Goal: Task Accomplishment & Management: Use online tool/utility

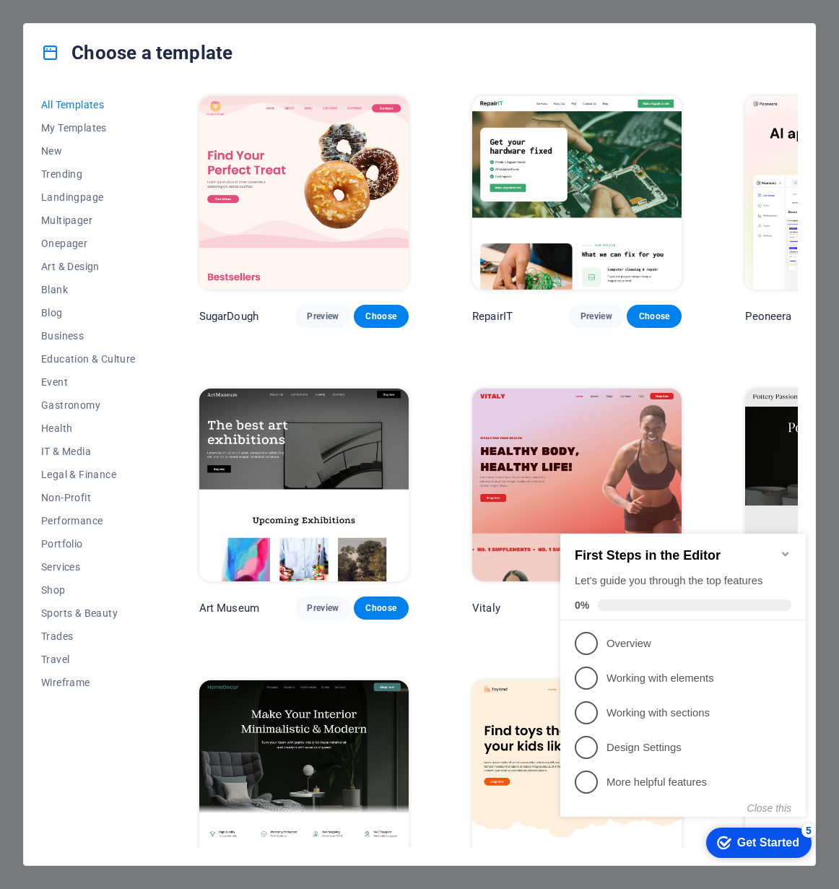
click at [788, 552] on icon "Minimize checklist" at bounding box center [785, 554] width 6 height 4
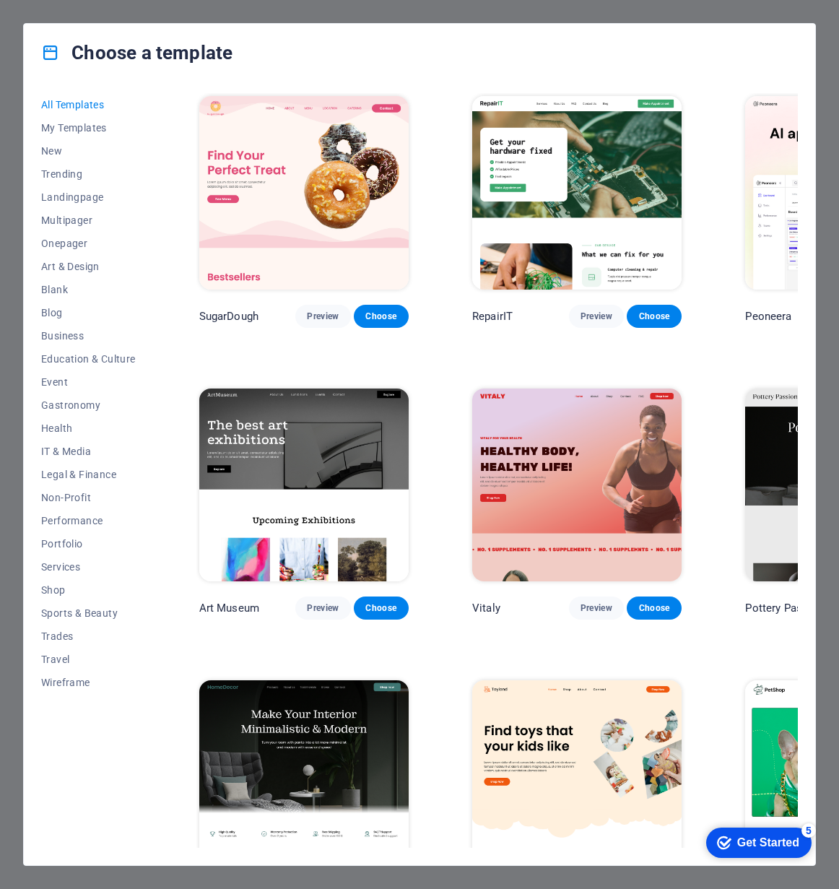
click at [774, 846] on div "Get Started" at bounding box center [768, 842] width 62 height 13
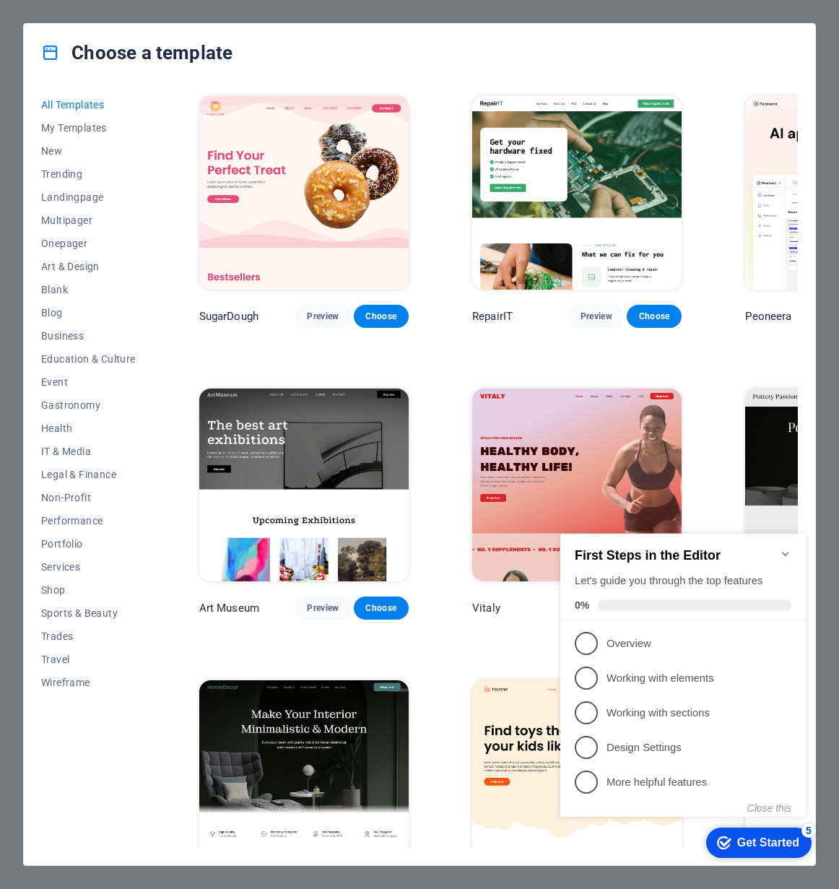
click at [783, 552] on icon "Minimize checklist" at bounding box center [785, 554] width 6 height 4
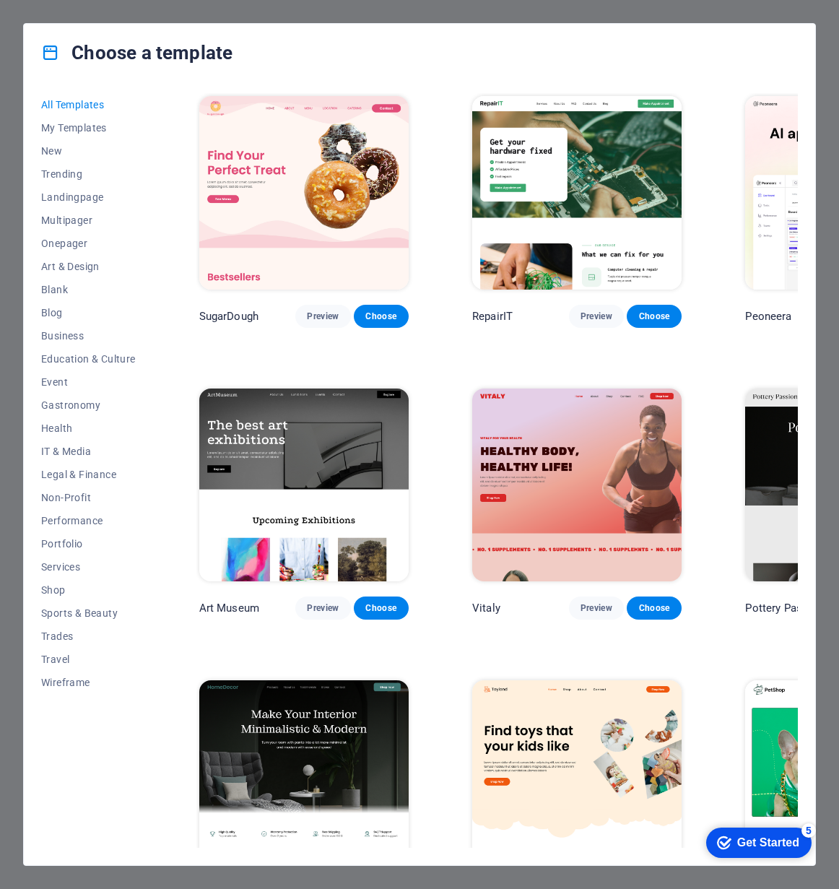
drag, startPoint x: 746, startPoint y: 844, endPoint x: 886, endPoint y: 1151, distance: 337.3
click at [746, 844] on div "Get Started" at bounding box center [768, 842] width 62 height 13
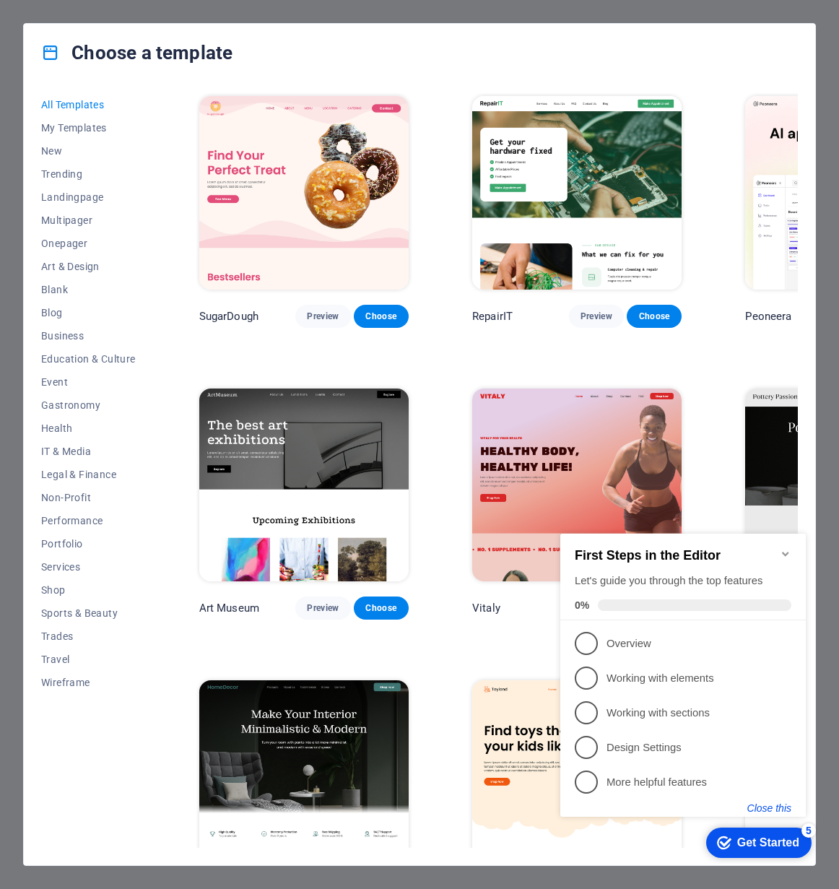
click at [775, 803] on button "Close this" at bounding box center [769, 808] width 44 height 12
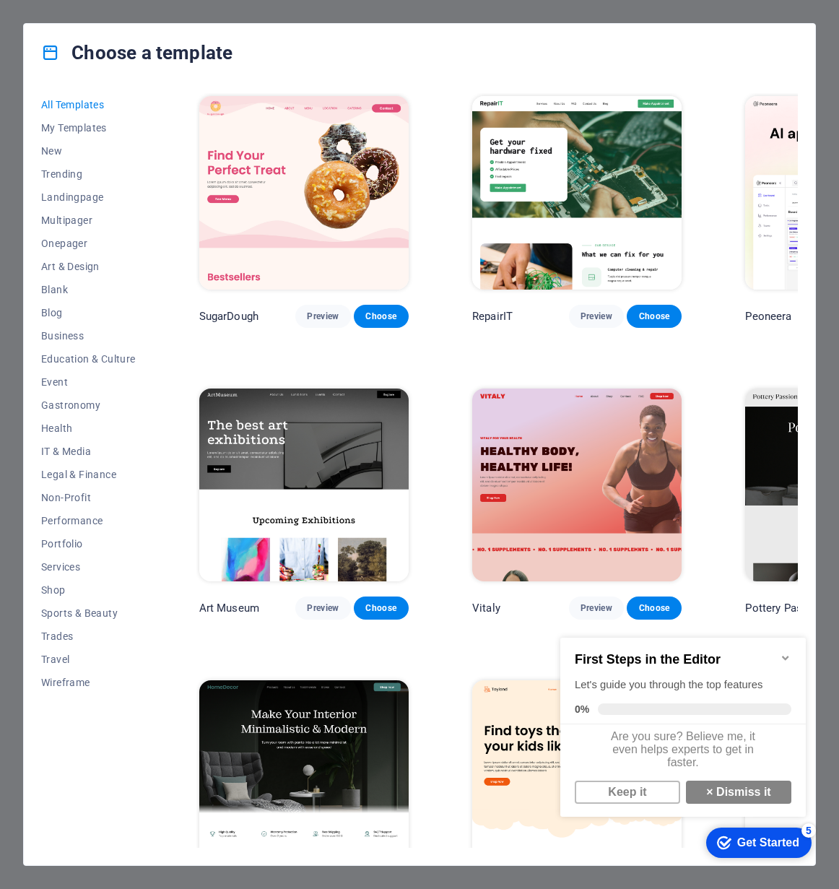
scroll to position [10, 0]
click at [729, 794] on link "× Dismiss it" at bounding box center [738, 792] width 105 height 23
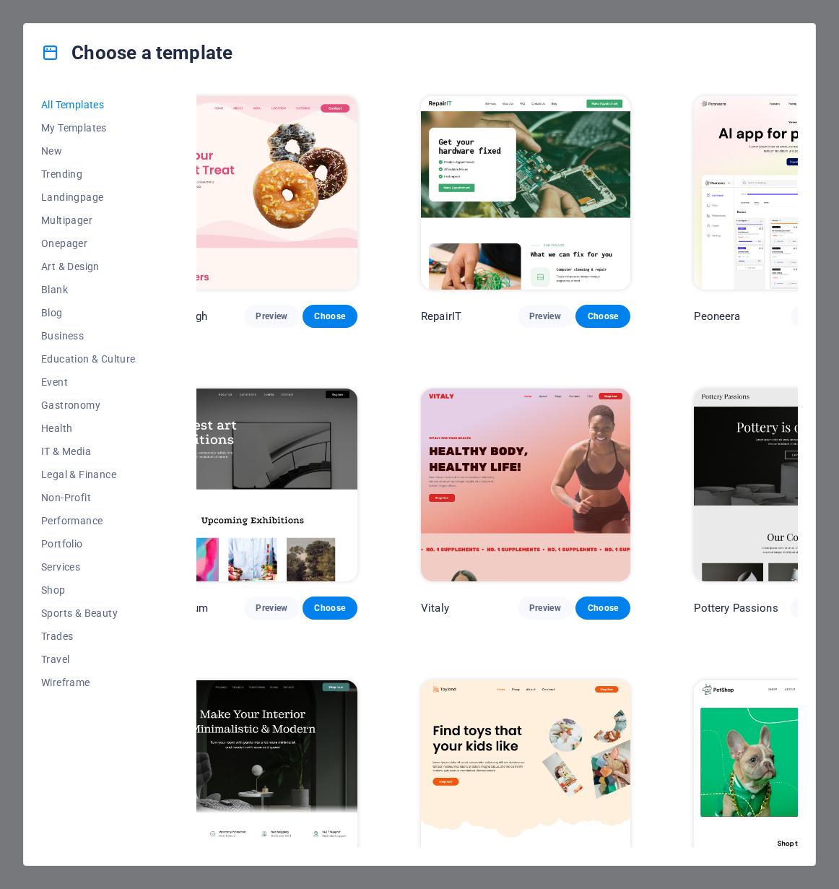
scroll to position [0, 51]
click at [48, 56] on icon at bounding box center [50, 52] width 19 height 19
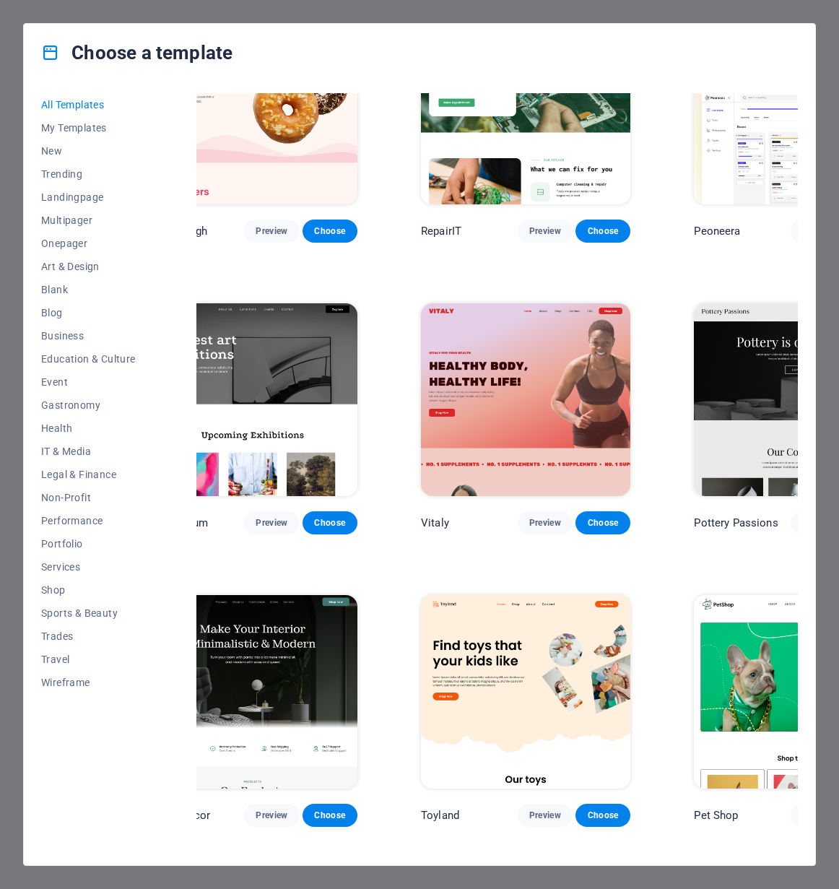
scroll to position [86, 51]
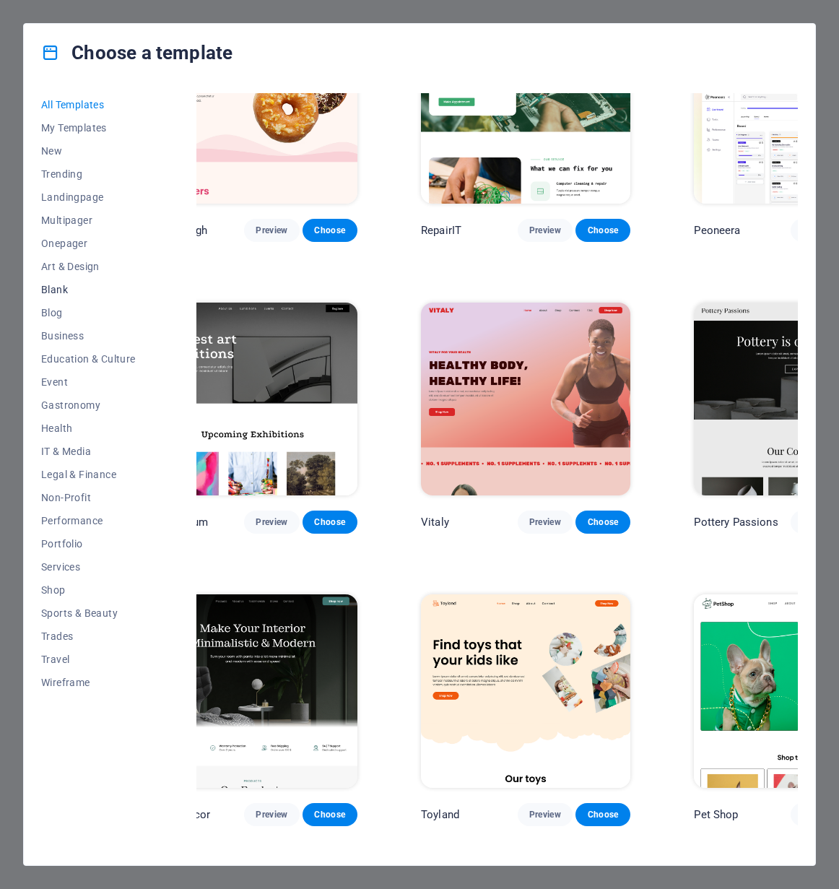
click at [61, 289] on span "Blank" at bounding box center [88, 290] width 95 height 12
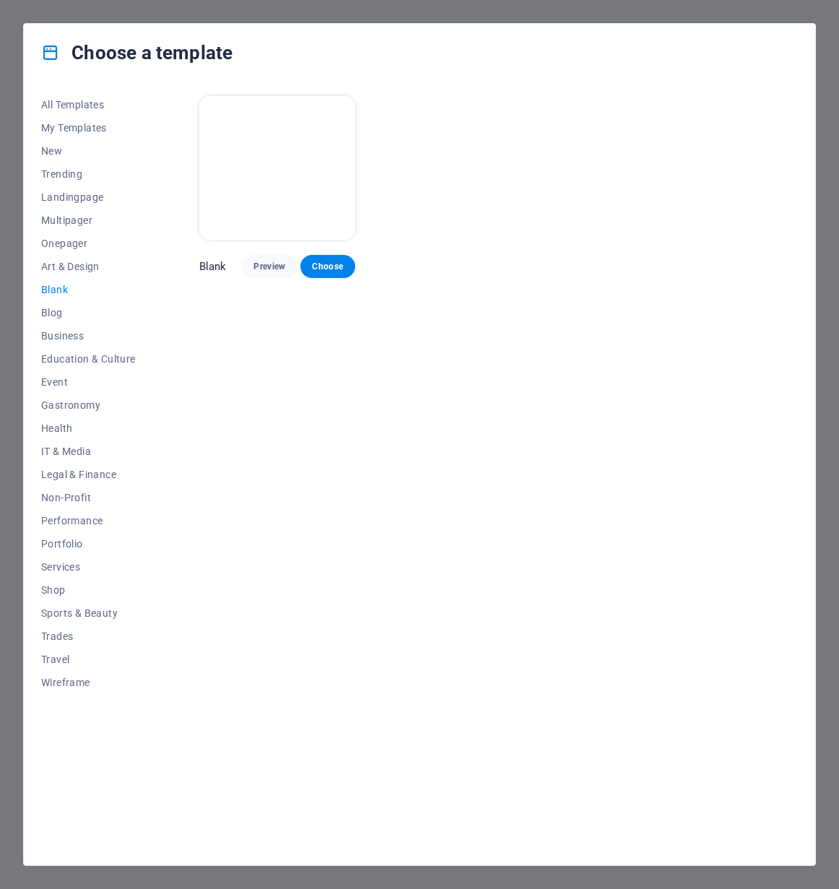
scroll to position [0, 0]
click at [69, 221] on span "Multipager" at bounding box center [88, 220] width 95 height 12
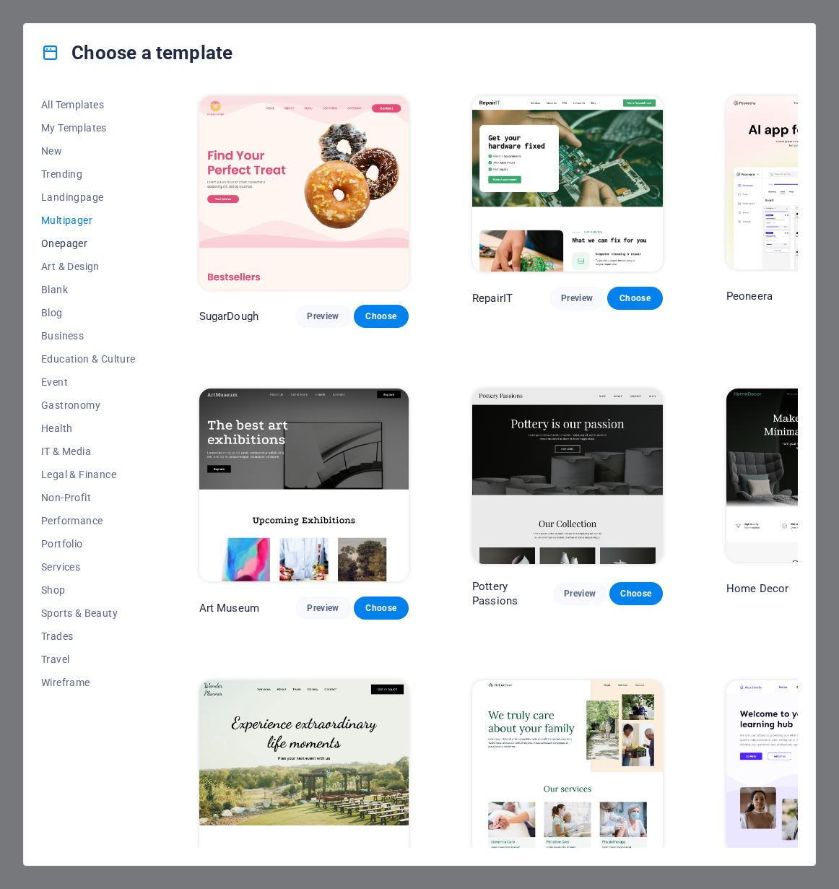
click at [73, 248] on span "Onepager" at bounding box center [88, 244] width 95 height 12
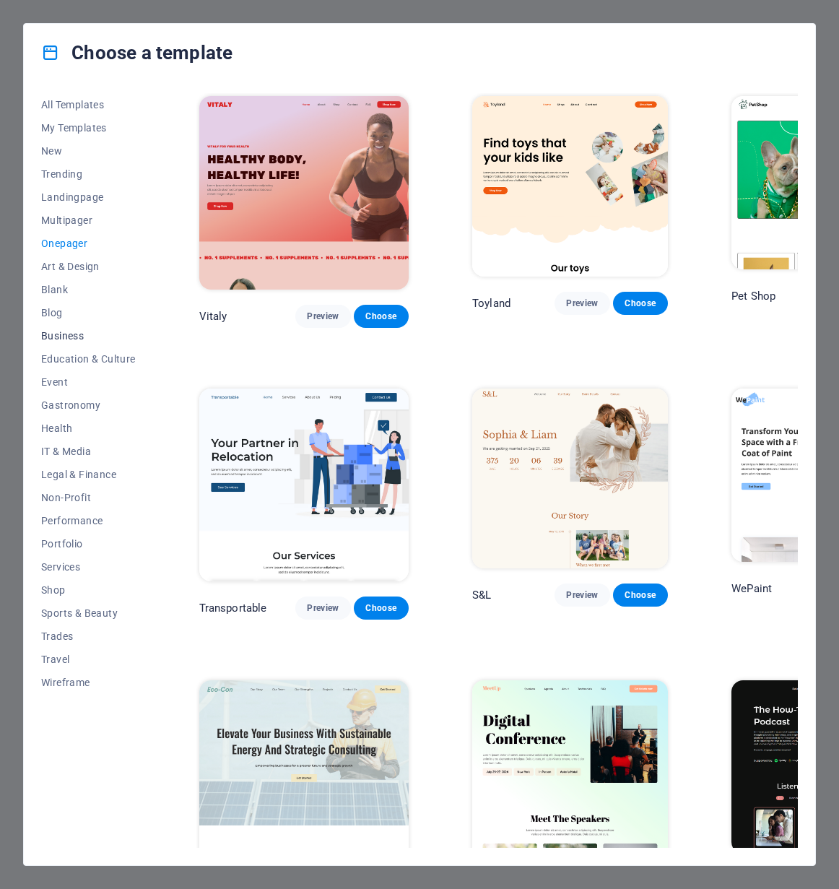
click at [62, 336] on span "Business" at bounding box center [88, 336] width 95 height 12
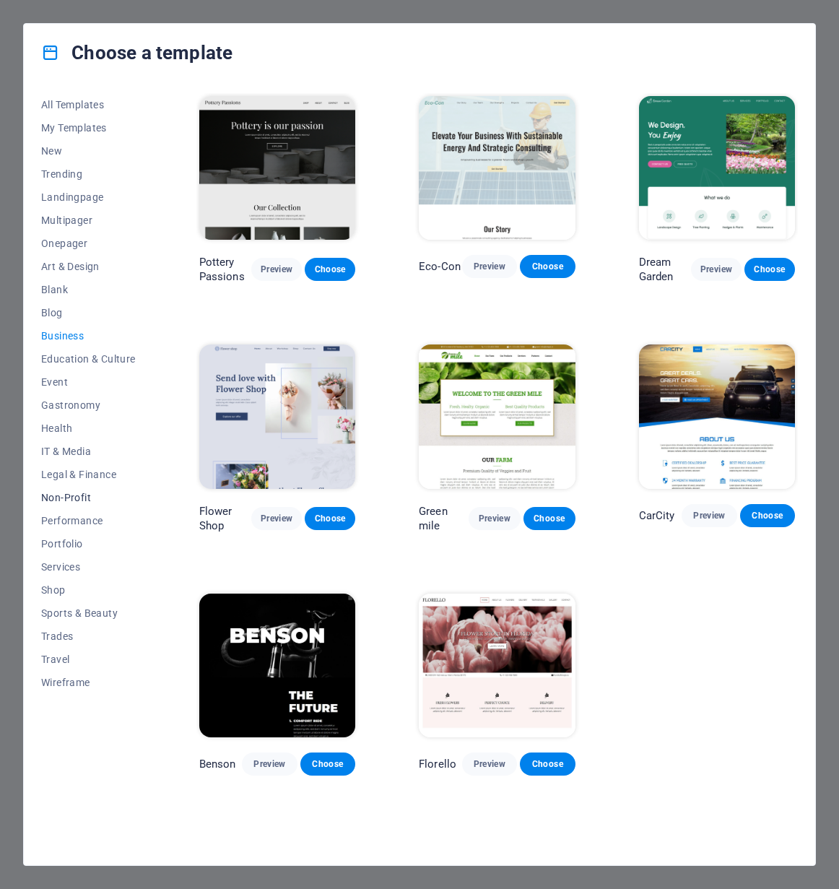
click at [76, 500] on span "Non-Profit" at bounding box center [88, 498] width 95 height 12
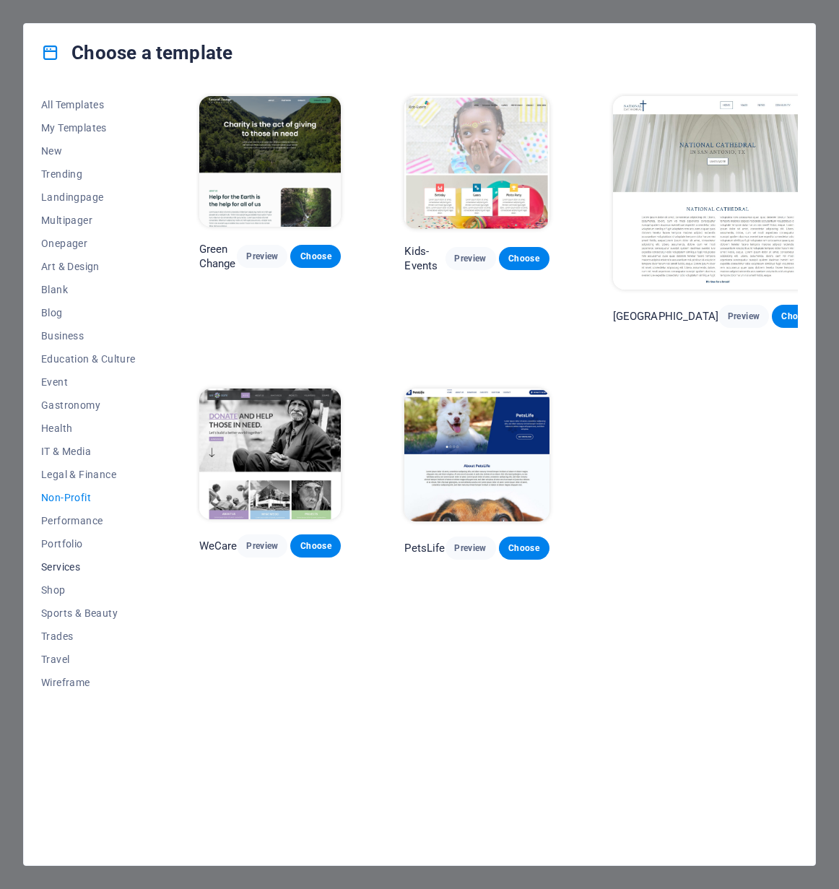
click at [72, 563] on span "Services" at bounding box center [88, 567] width 95 height 12
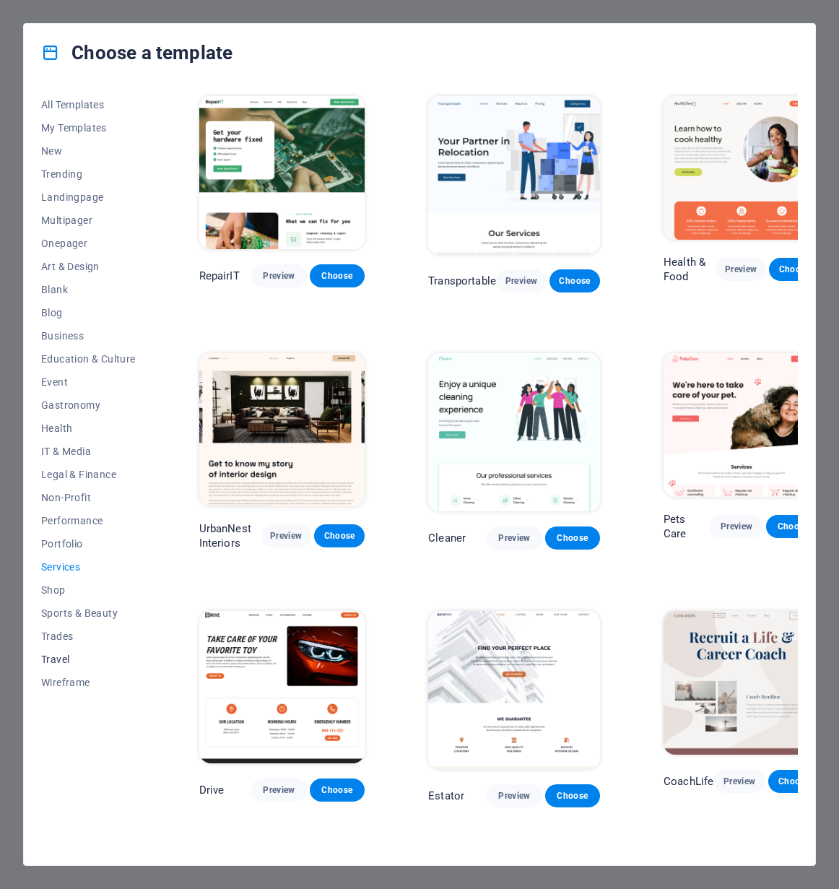
click at [61, 660] on span "Travel" at bounding box center [88, 659] width 95 height 12
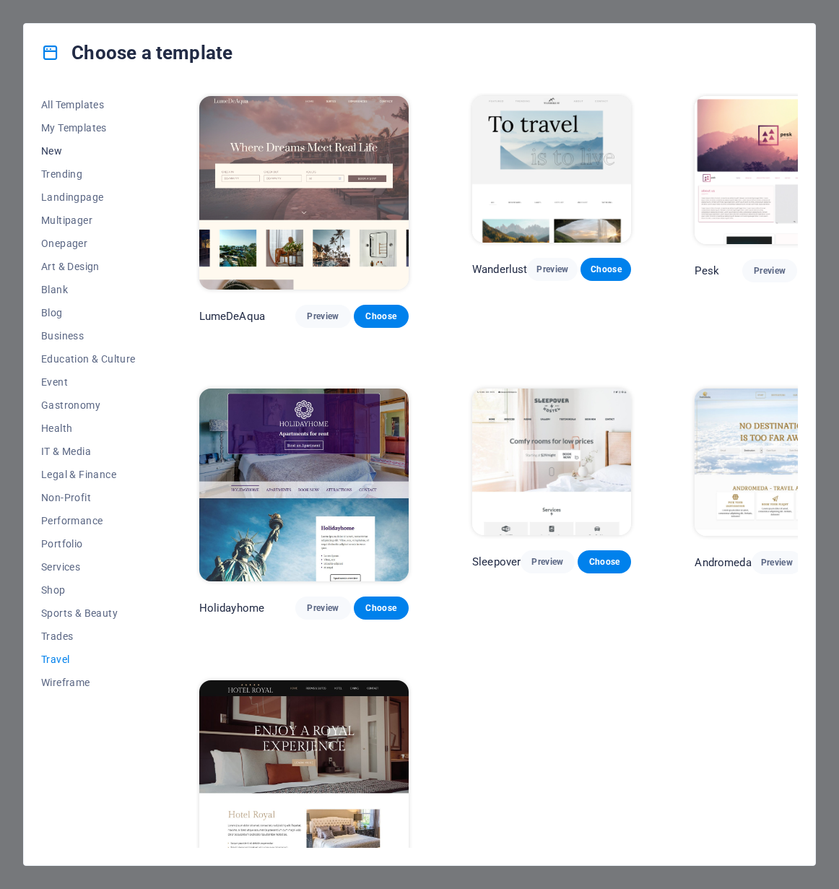
click at [58, 149] on span "New" at bounding box center [88, 151] width 95 height 12
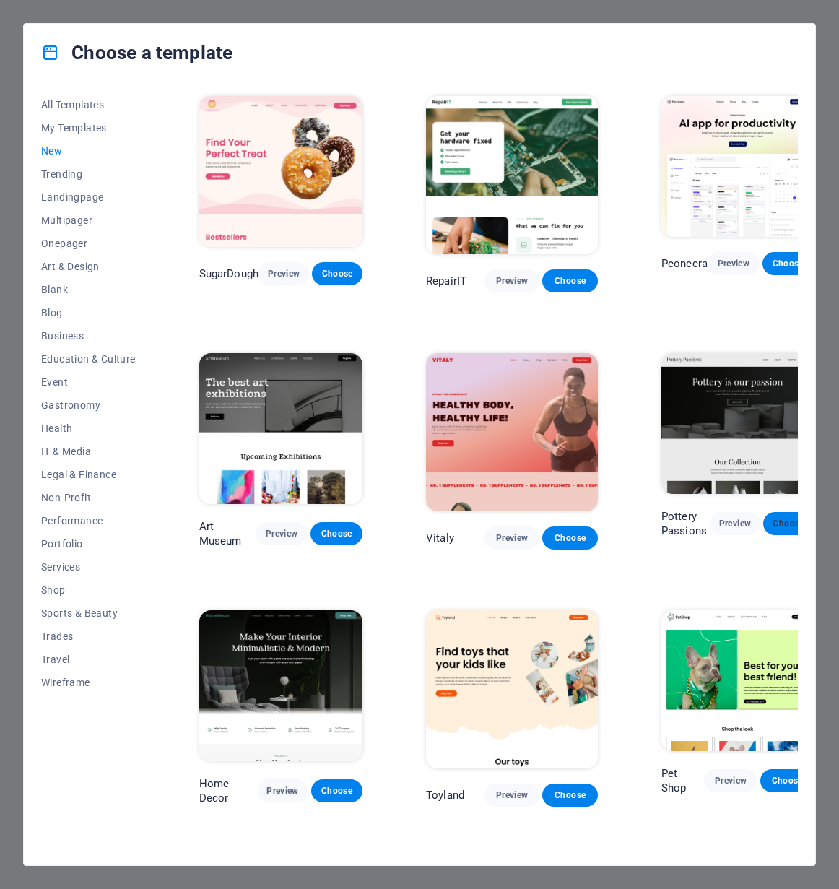
click at [786, 526] on span "Choose" at bounding box center [788, 524] width 27 height 12
